Goal: Navigation & Orientation: Find specific page/section

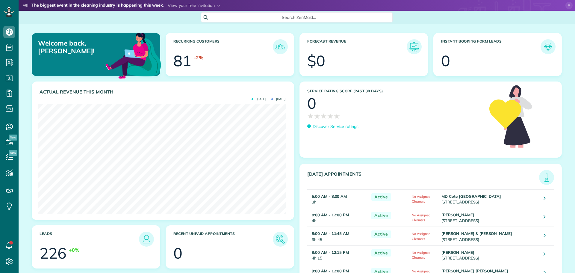
scroll to position [110, 247]
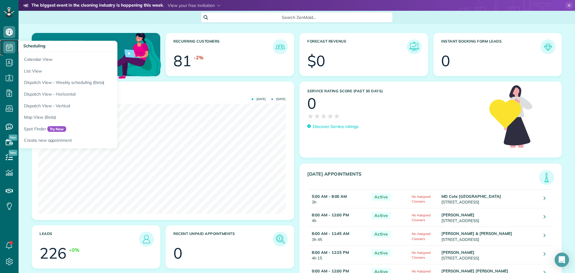
click at [14, 49] on icon at bounding box center [9, 47] width 12 height 12
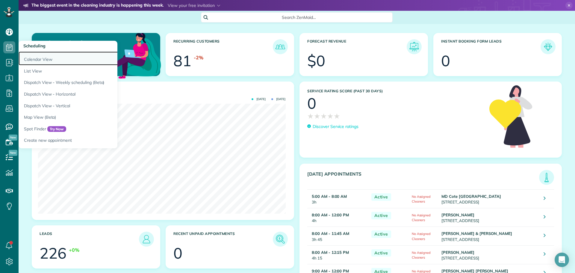
click at [55, 59] on link "Calendar View" at bounding box center [94, 58] width 150 height 14
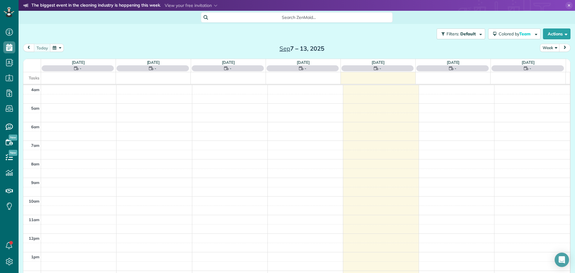
scroll to position [56, 0]
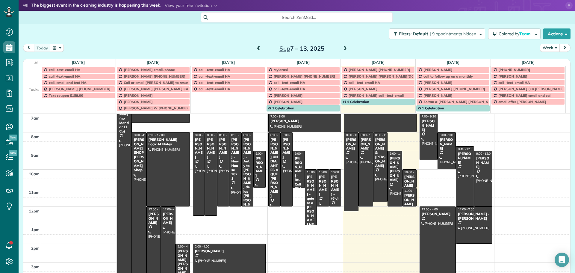
click at [543, 48] on button "Week" at bounding box center [550, 48] width 20 height 8
click at [543, 64] on link "Day" at bounding box center [563, 62] width 47 height 12
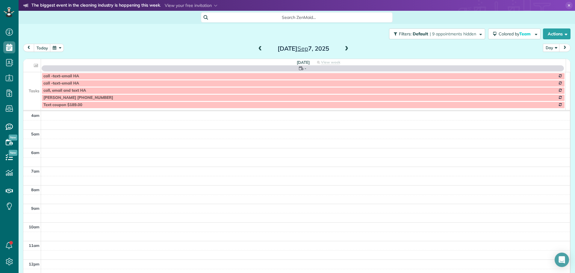
scroll to position [56, 0]
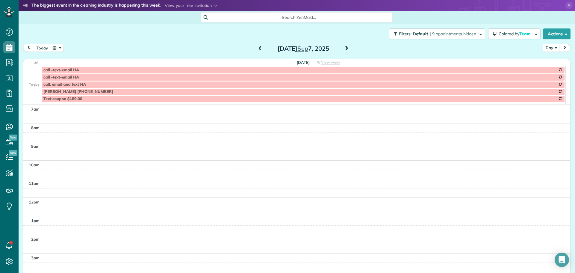
click at [24, 81] on td at bounding box center [32, 84] width 18 height 7
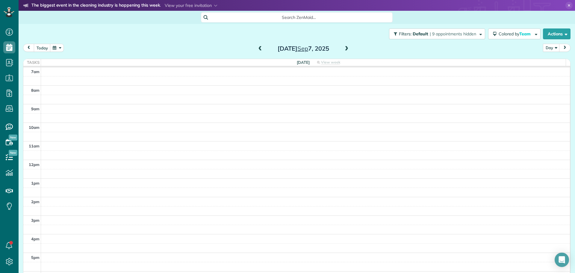
click at [257, 48] on span at bounding box center [260, 48] width 7 height 5
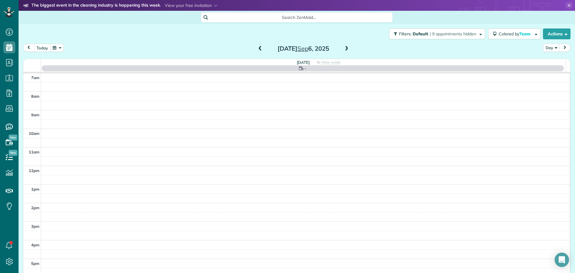
click at [47, 48] on button "today" at bounding box center [42, 48] width 17 height 8
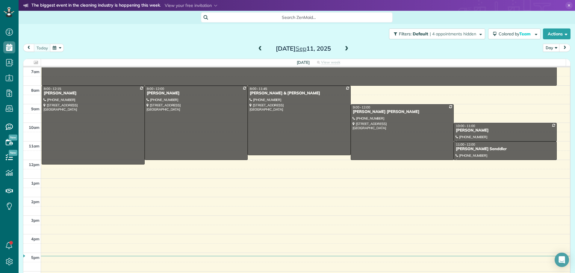
click at [345, 48] on span at bounding box center [346, 48] width 7 height 5
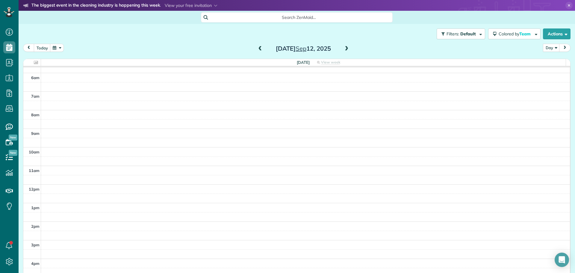
scroll to position [0, 0]
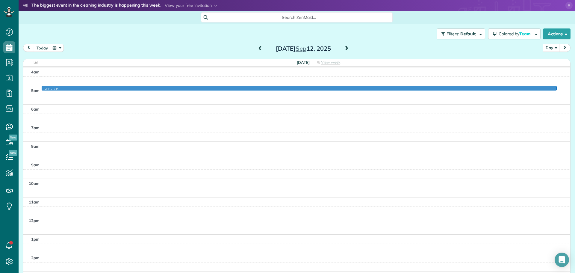
click at [350, 88] on div "4am 5am 6am 7am 8am 9am 10am 11am 12pm 1pm 2pm 3pm 4pm 5pm 6pm 7pm 5:00 - 5:15" at bounding box center [296, 215] width 546 height 297
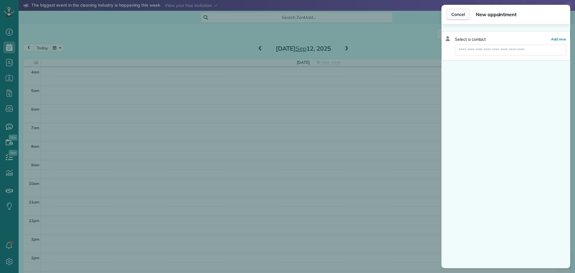
click at [463, 13] on span "Cancel" at bounding box center [457, 14] width 13 height 6
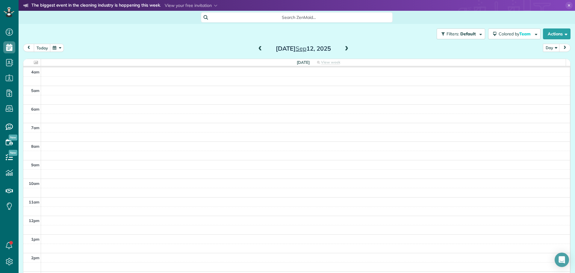
click at [257, 50] on span at bounding box center [260, 48] width 7 height 5
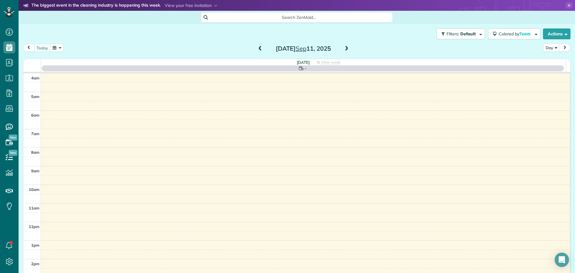
scroll to position [56, 0]
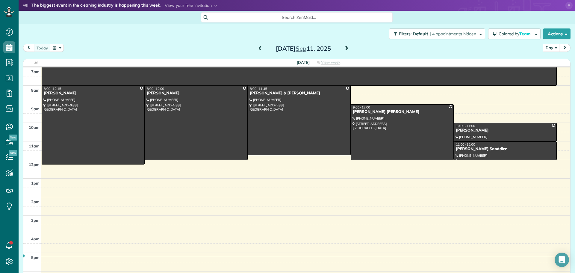
click at [345, 49] on span at bounding box center [346, 48] width 7 height 5
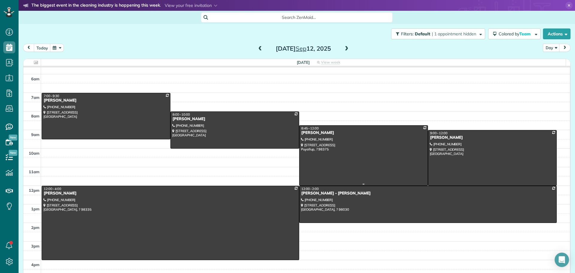
scroll to position [30, 0]
click at [212, 121] on div "Natalie Gossett" at bounding box center [234, 119] width 125 height 5
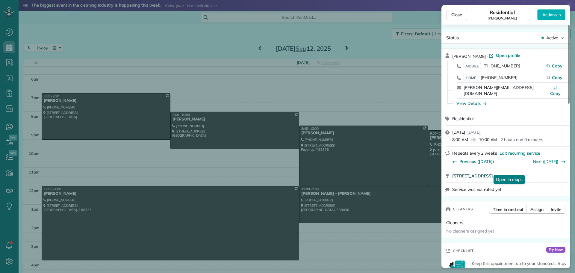
drag, startPoint x: 451, startPoint y: 171, endPoint x: 538, endPoint y: 170, distance: 87.1
click at [538, 170] on div "21711 NE 70th St Redmond WA 98053 Open in maps Open in maps" at bounding box center [505, 175] width 129 height 13
click at [558, 64] on span "Copy" at bounding box center [557, 65] width 10 height 5
click at [467, 100] on div "View Details" at bounding box center [471, 103] width 30 height 6
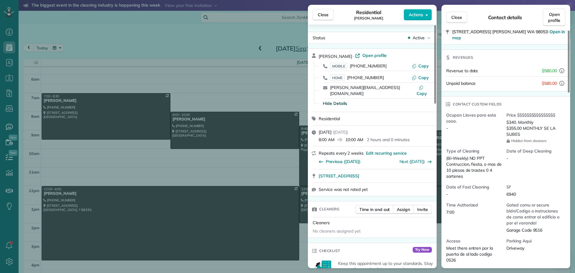
scroll to position [90, 0]
click at [314, 18] on button "Close" at bounding box center [322, 14] width 21 height 11
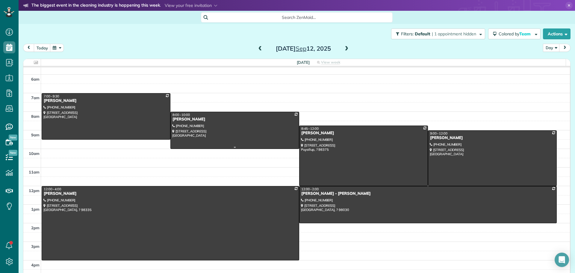
click at [237, 131] on div at bounding box center [235, 130] width 128 height 37
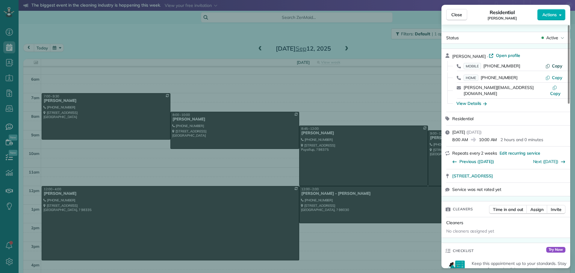
click at [554, 65] on span "Copy" at bounding box center [557, 65] width 10 height 5
click at [455, 16] on span "Close" at bounding box center [456, 15] width 11 height 6
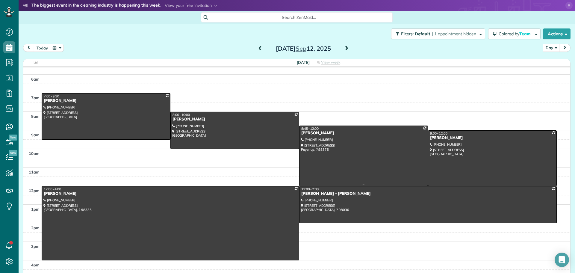
click at [335, 160] on div at bounding box center [363, 156] width 128 height 60
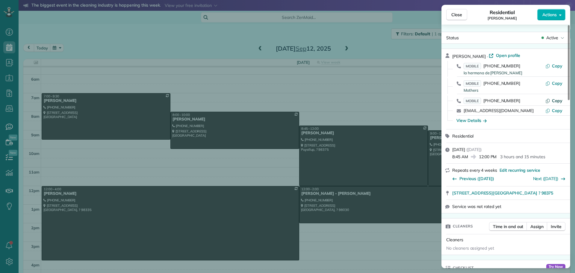
click at [556, 99] on span "Copy" at bounding box center [557, 100] width 10 height 5
drag, startPoint x: 451, startPoint y: 193, endPoint x: 532, endPoint y: 192, distance: 81.1
click at [532, 192] on div "7911 165th ST CT E Puyallup ? 98375 Open in maps Open in maps" at bounding box center [505, 192] width 129 height 13
click at [482, 120] on div "View Details" at bounding box center [471, 120] width 30 height 6
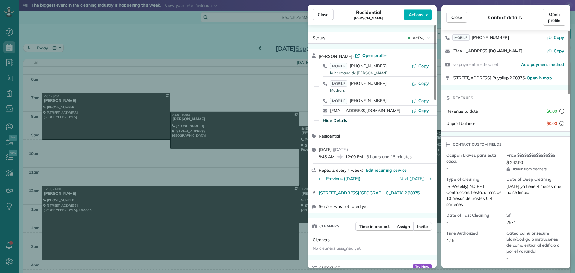
scroll to position [90, 0]
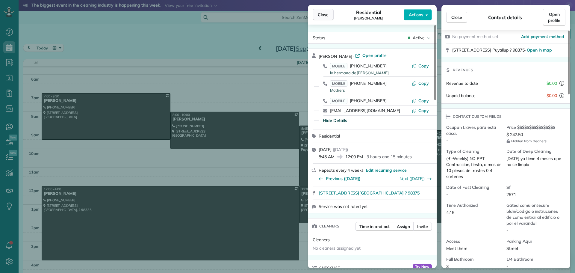
click at [322, 15] on span "Close" at bounding box center [323, 15] width 11 height 6
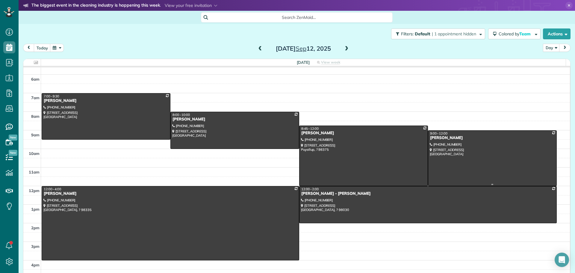
click at [476, 157] on div at bounding box center [492, 157] width 128 height 55
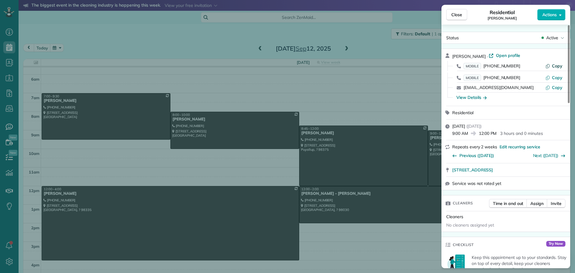
click at [555, 65] on span "Copy" at bounding box center [557, 65] width 10 height 5
drag, startPoint x: 451, startPoint y: 170, endPoint x: 541, endPoint y: 168, distance: 90.4
click at [541, 168] on div "2111 30th Avenue South Seattle WA 98144 Open in maps Open in maps" at bounding box center [505, 169] width 129 height 13
click at [475, 97] on div "View Details" at bounding box center [471, 97] width 30 height 6
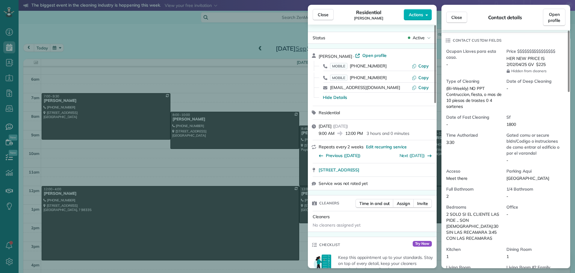
scroll to position [180, 0]
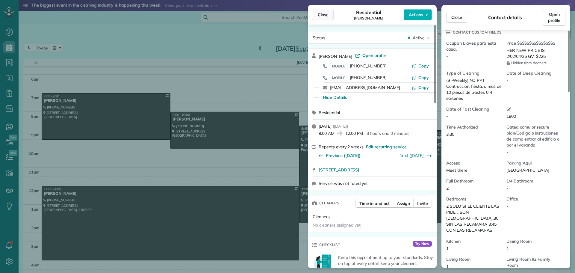
click at [324, 14] on span "Close" at bounding box center [323, 15] width 11 height 6
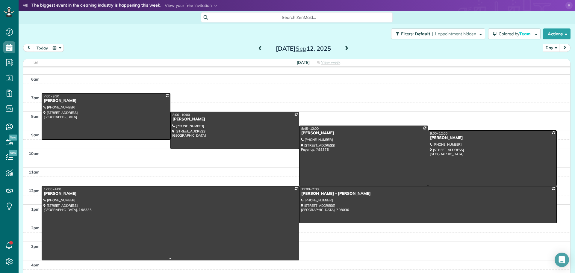
click at [231, 227] on div at bounding box center [170, 223] width 257 height 74
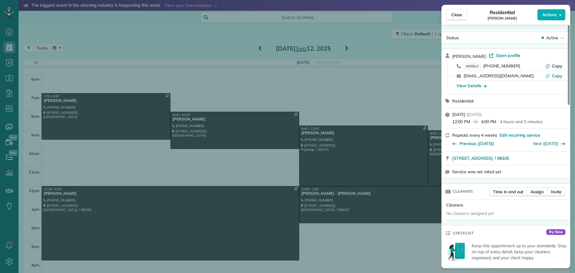
click at [561, 65] on span "Copy" at bounding box center [557, 65] width 10 height 5
drag, startPoint x: 451, startPoint y: 161, endPoint x: 564, endPoint y: 163, distance: 112.8
click at [564, 163] on div "3017 17th AVE CT NW Unit D Gig Harbor ? 98335" at bounding box center [505, 157] width 129 height 13
click at [476, 86] on div "View Details" at bounding box center [471, 86] width 30 height 6
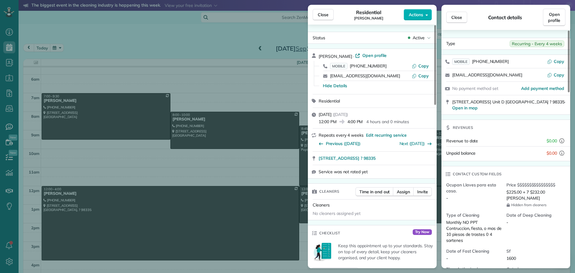
scroll to position [61, 0]
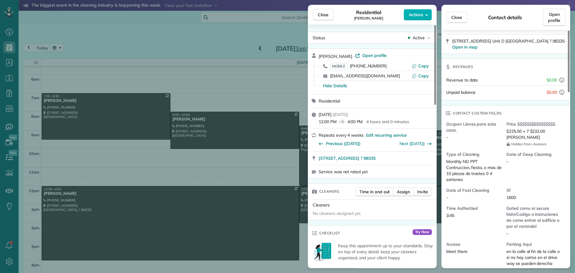
drag, startPoint x: 331, startPoint y: 13, endPoint x: 294, endPoint y: 91, distance: 86.6
click at [331, 13] on button "Close" at bounding box center [322, 14] width 21 height 11
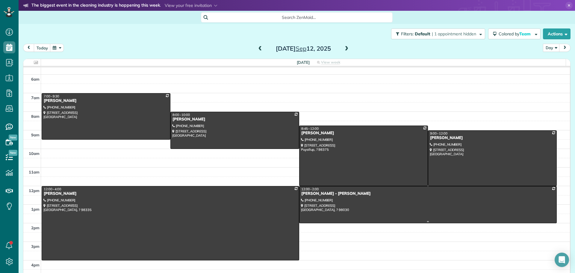
click at [344, 212] on div at bounding box center [427, 204] width 257 height 37
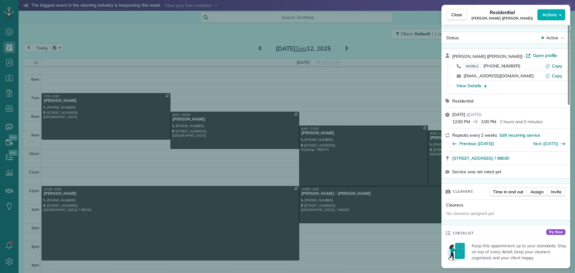
click at [562, 66] on div "MOBILE (206) 604-2107 Copy" at bounding box center [509, 66] width 114 height 10
click at [560, 65] on span "Copy" at bounding box center [557, 65] width 10 height 5
drag, startPoint x: 449, startPoint y: 157, endPoint x: 517, endPoint y: 158, distance: 68.2
click at [517, 158] on div "24714 94th AVE S Kent ? 98030 Open in maps Open in maps" at bounding box center [505, 157] width 129 height 13
click at [454, 13] on span "Close" at bounding box center [456, 15] width 11 height 6
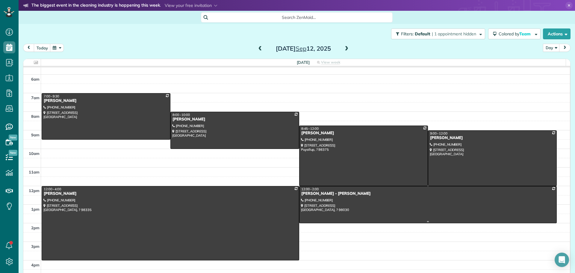
click at [369, 201] on div at bounding box center [427, 204] width 257 height 37
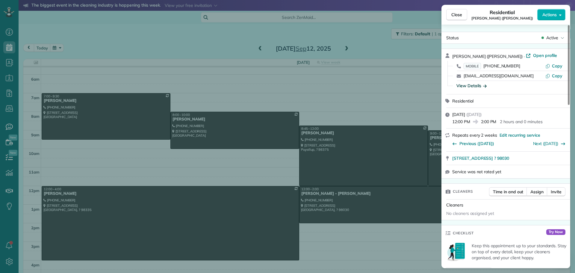
click at [469, 86] on div "View Details" at bounding box center [471, 86] width 30 height 6
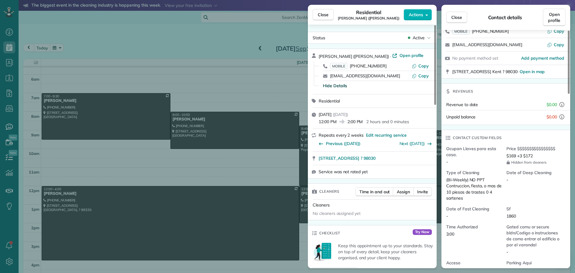
scroll to position [61, 0]
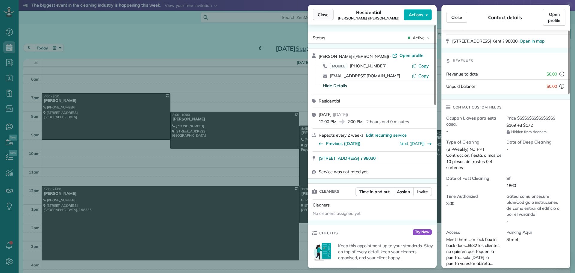
click at [324, 11] on button "Close" at bounding box center [322, 14] width 21 height 11
